Goal: Find specific page/section: Find specific page/section

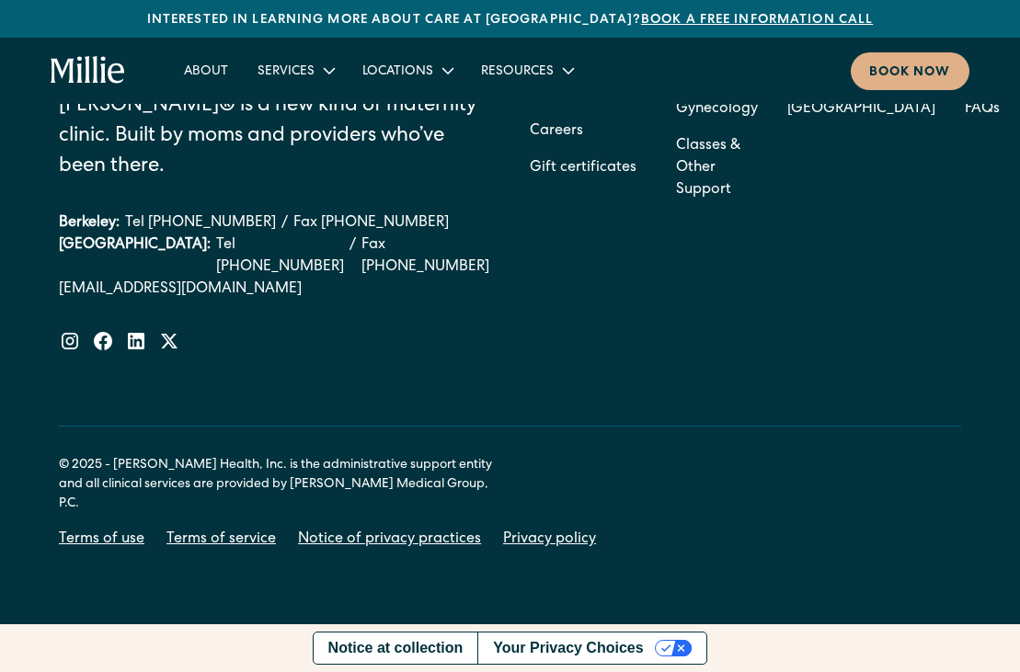
scroll to position [11139, 0]
click at [75, 330] on icon at bounding box center [70, 341] width 22 height 22
click at [530, 150] on link "Careers" at bounding box center [556, 131] width 53 height 37
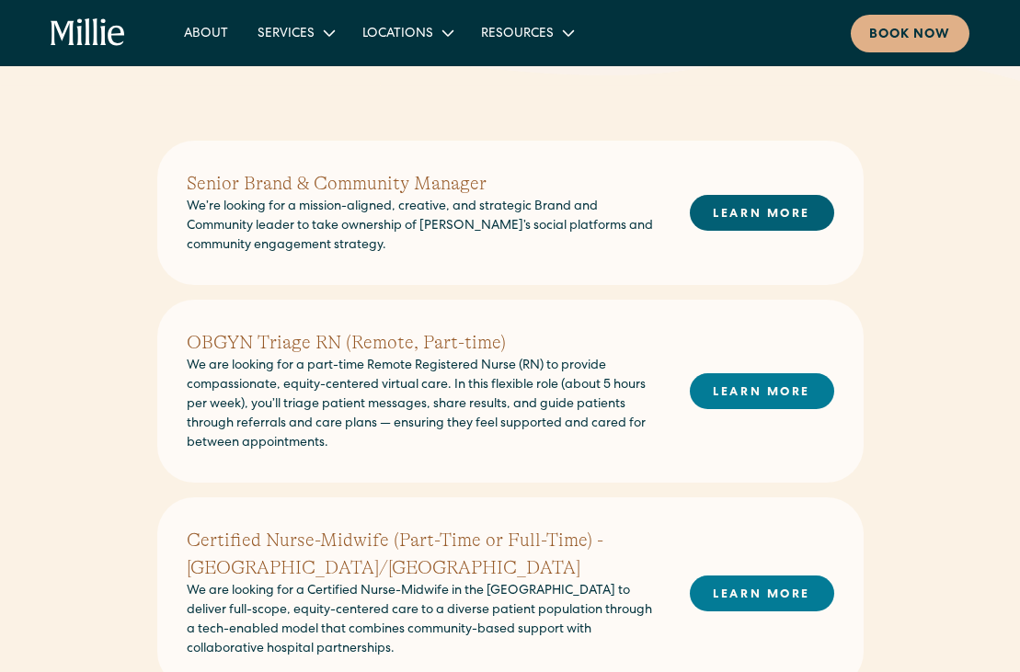
scroll to position [400, 0]
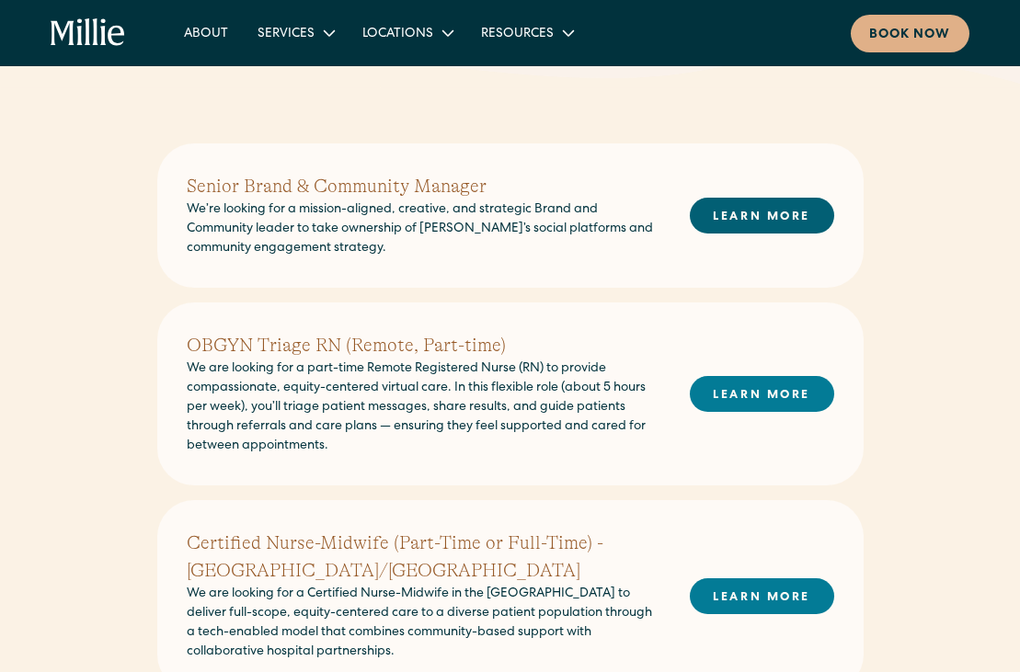
click at [787, 234] on link "LEARN MORE" at bounding box center [762, 216] width 144 height 36
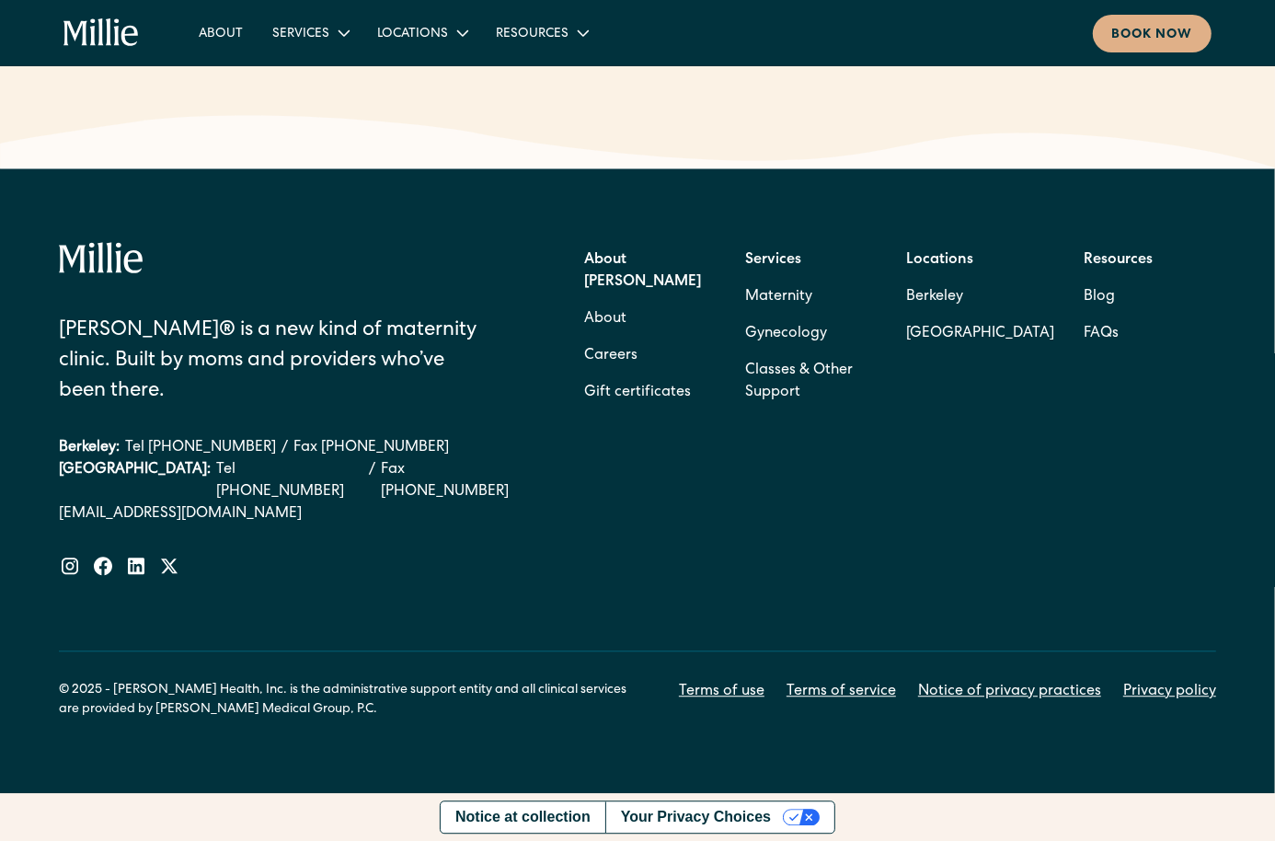
scroll to position [3546, 0]
